Goal: Find specific page/section: Find specific page/section

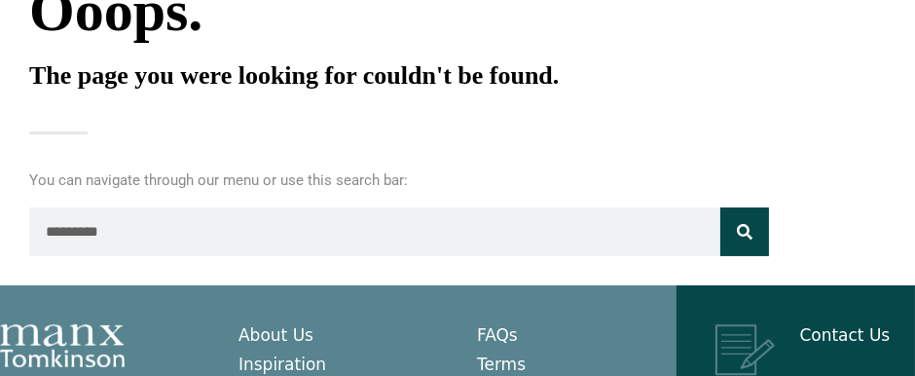
scroll to position [81, 0]
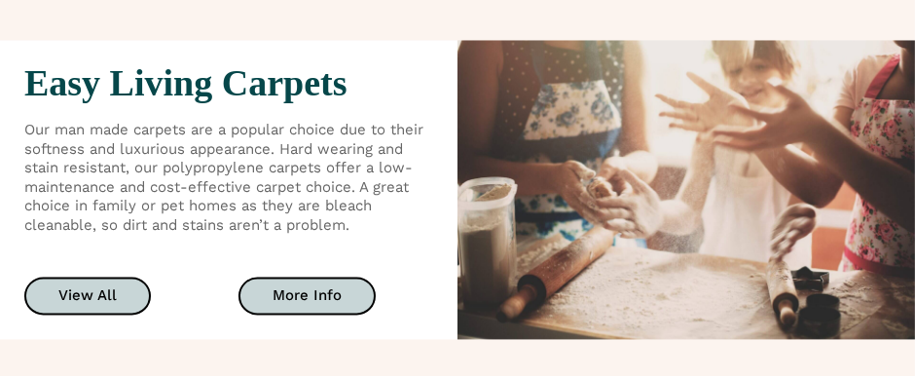
scroll to position [3895, 0]
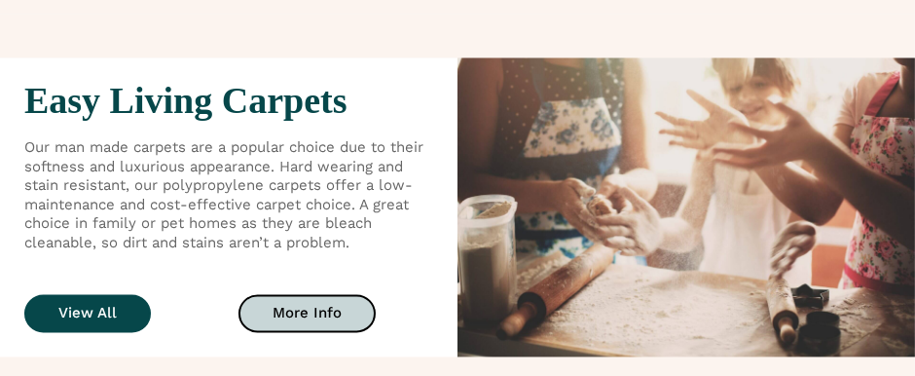
click at [127, 304] on link "View All" at bounding box center [87, 313] width 127 height 38
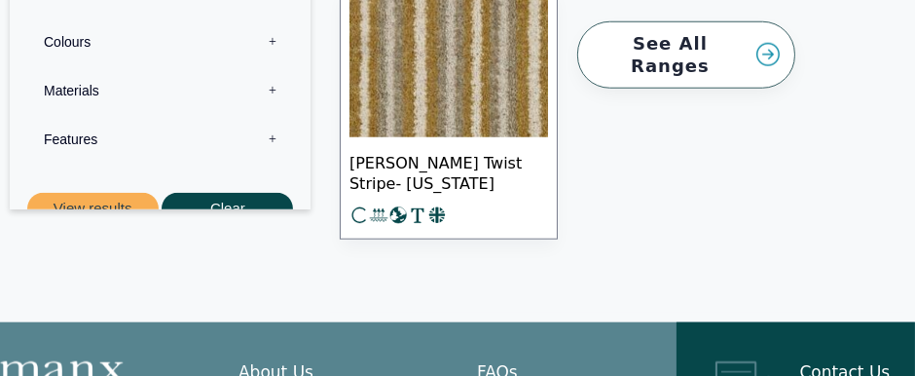
scroll to position [38464, 0]
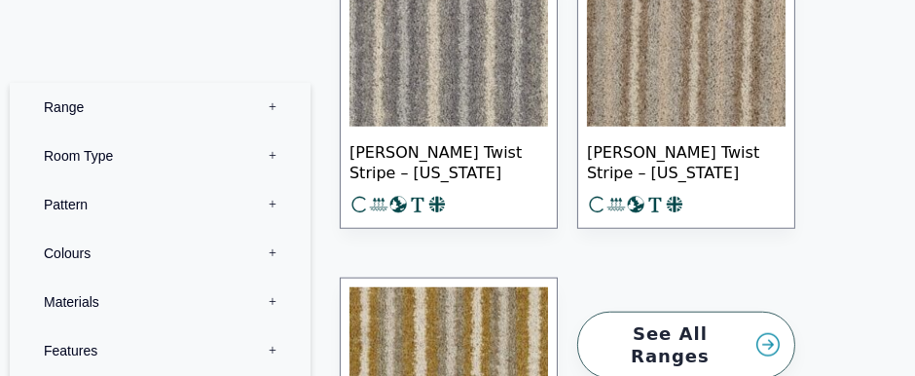
click at [671, 331] on link "See All Ranges" at bounding box center [686, 345] width 218 height 67
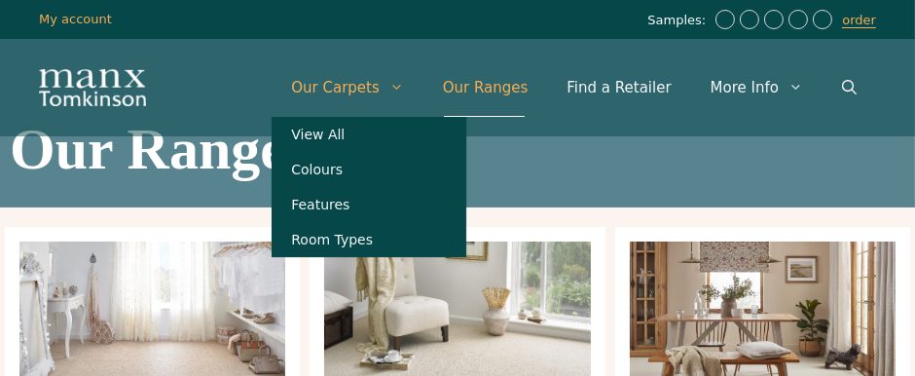
click at [404, 91] on icon "Primary" at bounding box center [397, 87] width 15 height 15
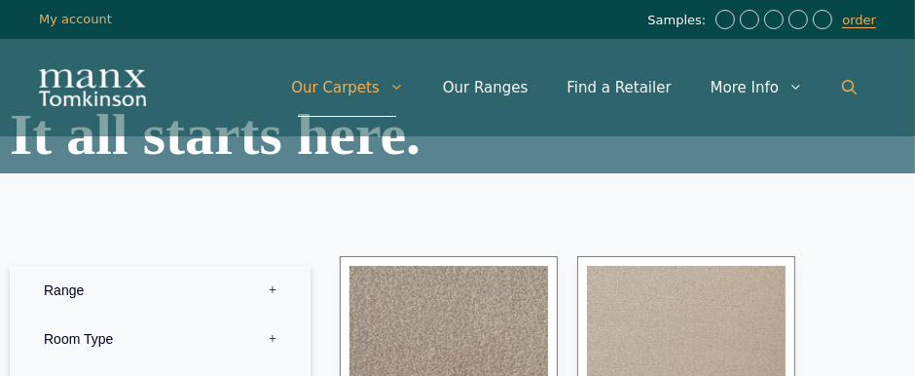
click at [854, 86] on icon "Open Search Bar" at bounding box center [849, 87] width 15 height 15
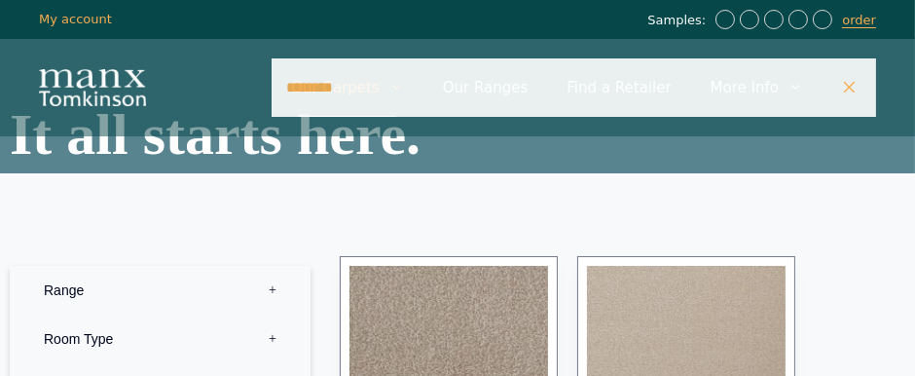
type input "********"
